Goal: Find specific page/section: Find specific page/section

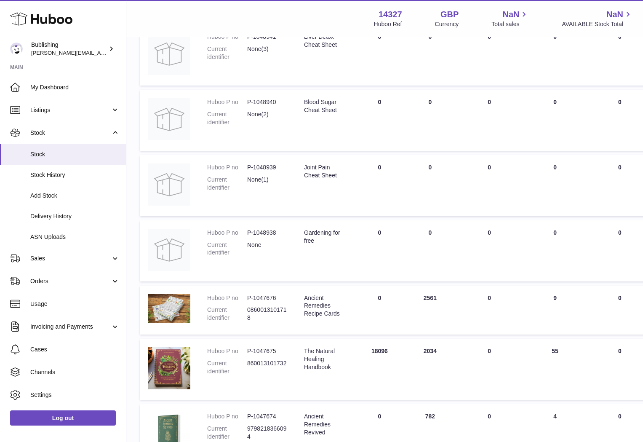
scroll to position [302, 0]
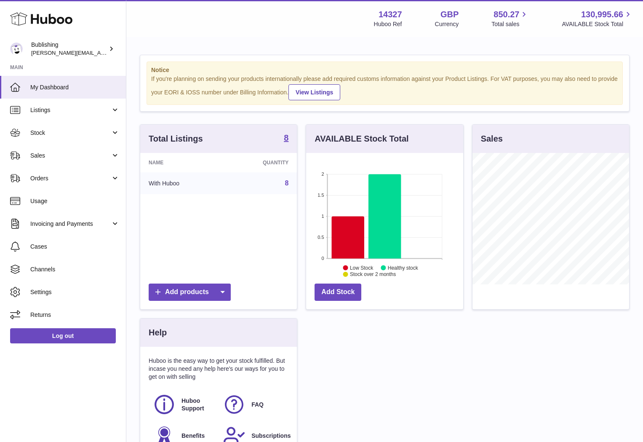
scroll to position [131, 157]
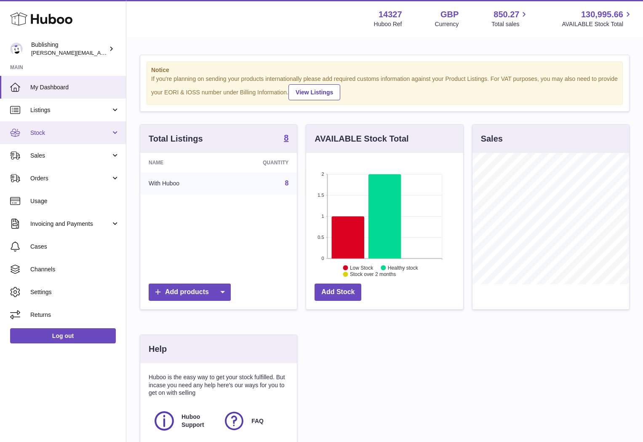
click at [97, 129] on span "Stock" at bounding box center [70, 133] width 80 height 8
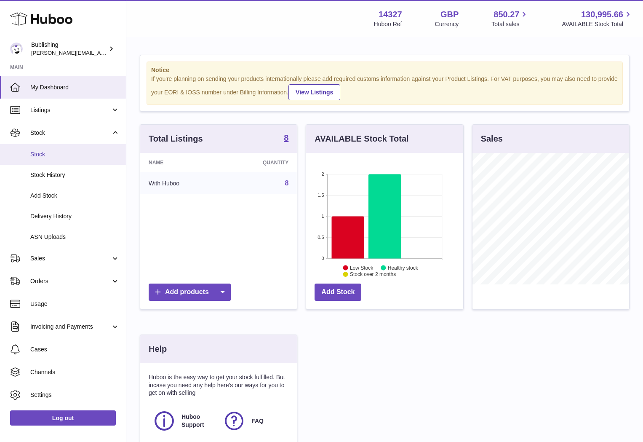
click at [49, 159] on link "Stock" at bounding box center [63, 154] width 126 height 21
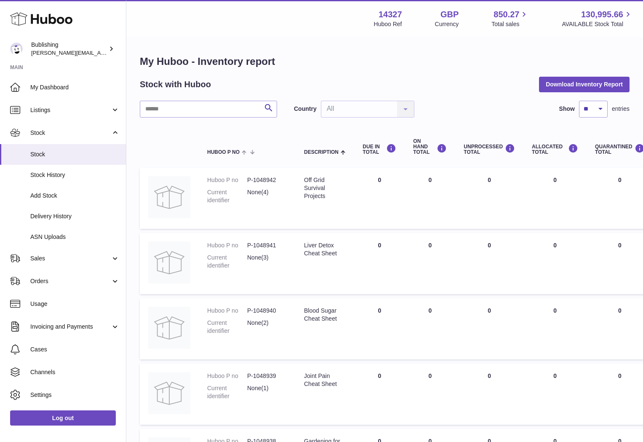
scroll to position [302, 0]
